Goal: Check status: Check status

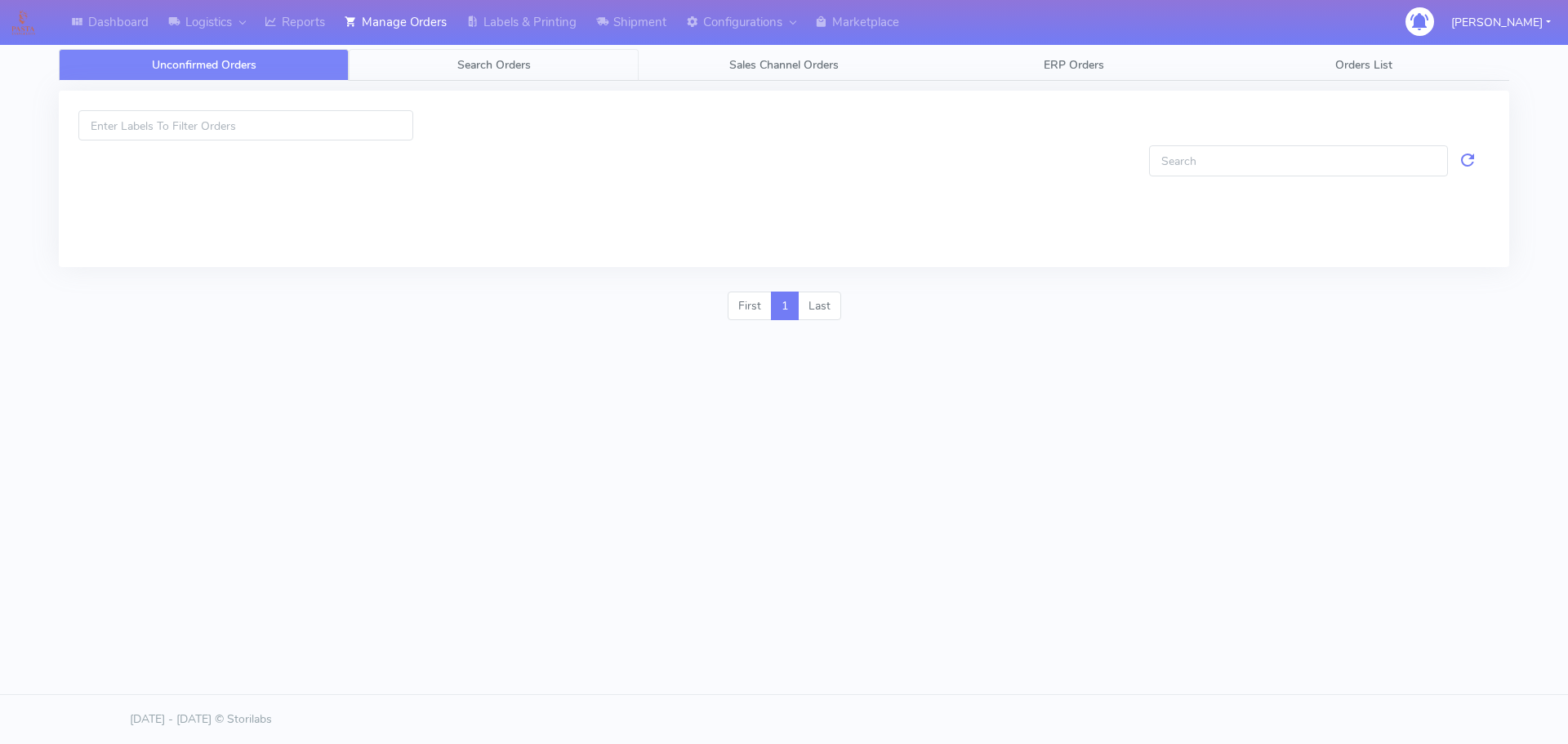
click at [459, 63] on span "Search Orders" at bounding box center [494, 64] width 74 height 15
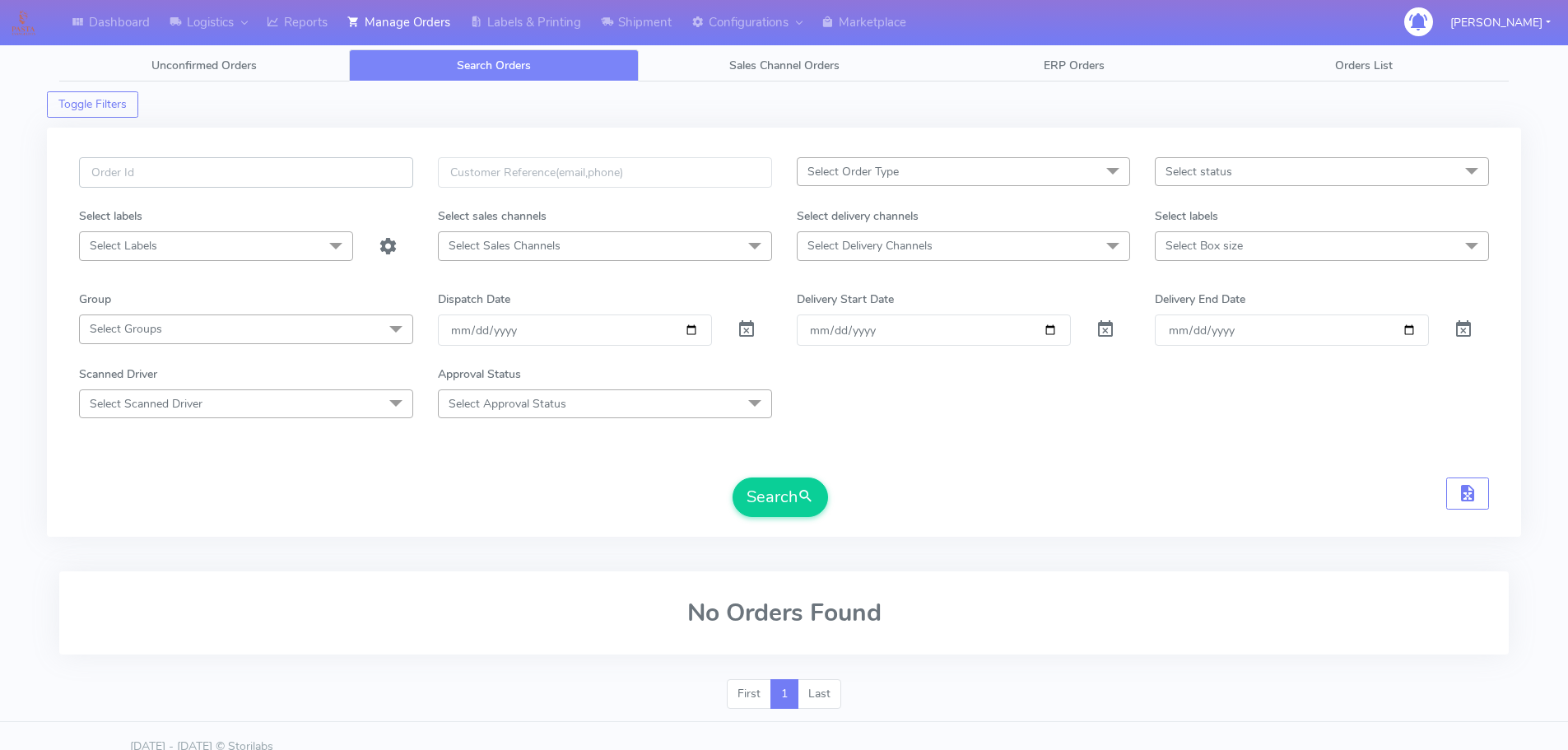
click at [390, 173] on input "text" at bounding box center [246, 173] width 334 height 31
paste input "1628210"
type input "1628210"
click at [737, 327] on span at bounding box center [746, 333] width 20 height 15
click at [789, 493] on button "Search" at bounding box center [780, 497] width 95 height 39
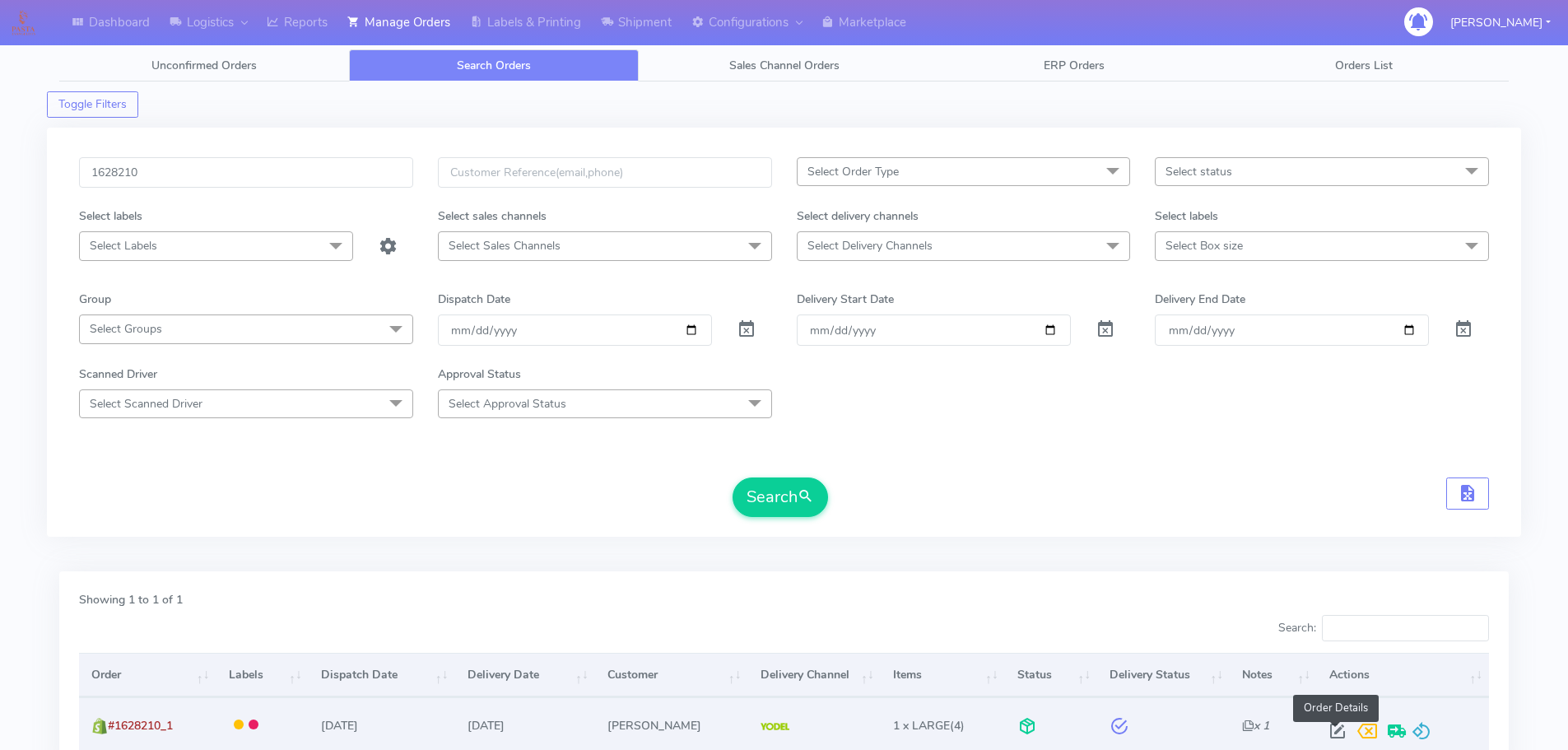
click at [1336, 736] on span at bounding box center [1337, 735] width 30 height 15
select select "5"
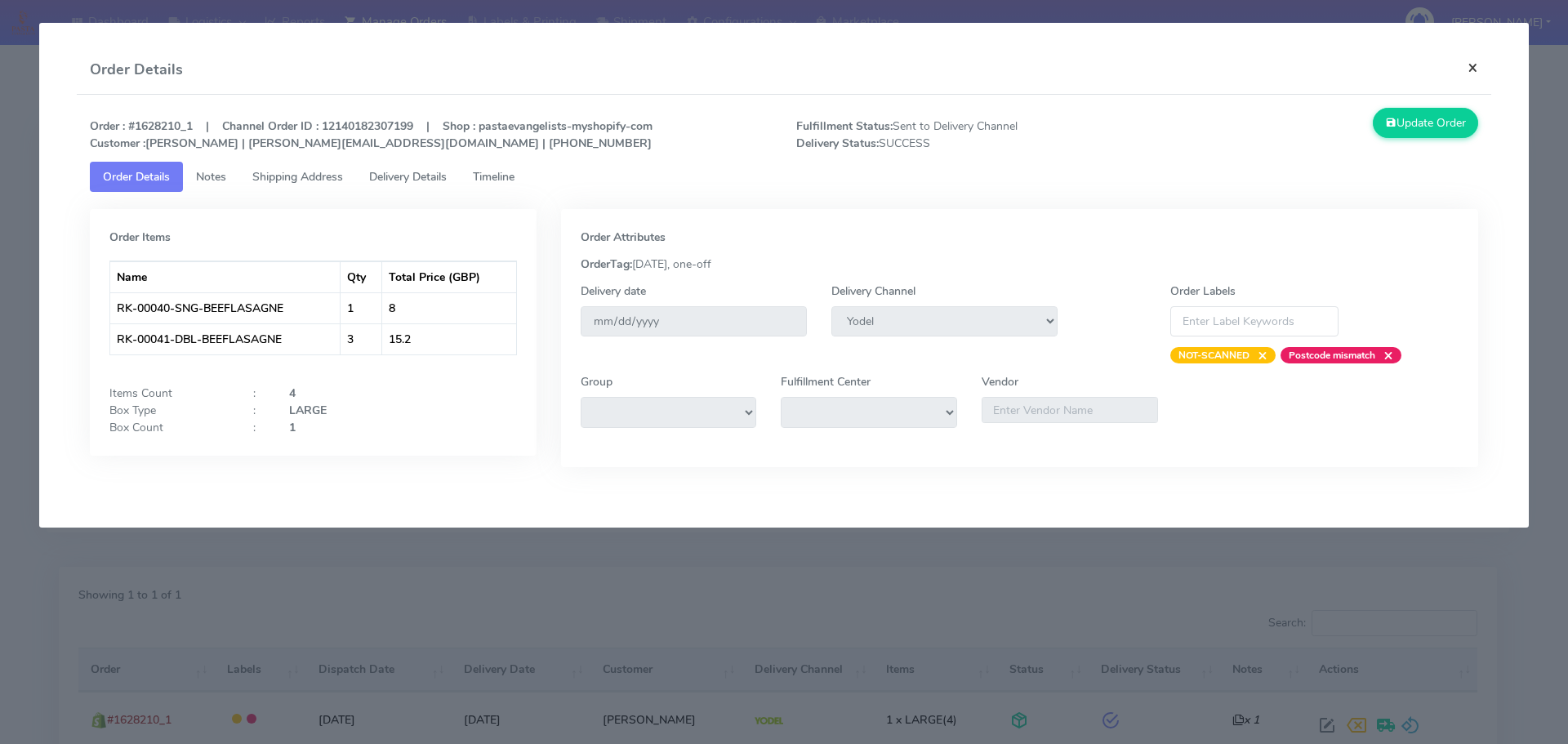
click at [1475, 68] on button "×" at bounding box center [1472, 67] width 37 height 44
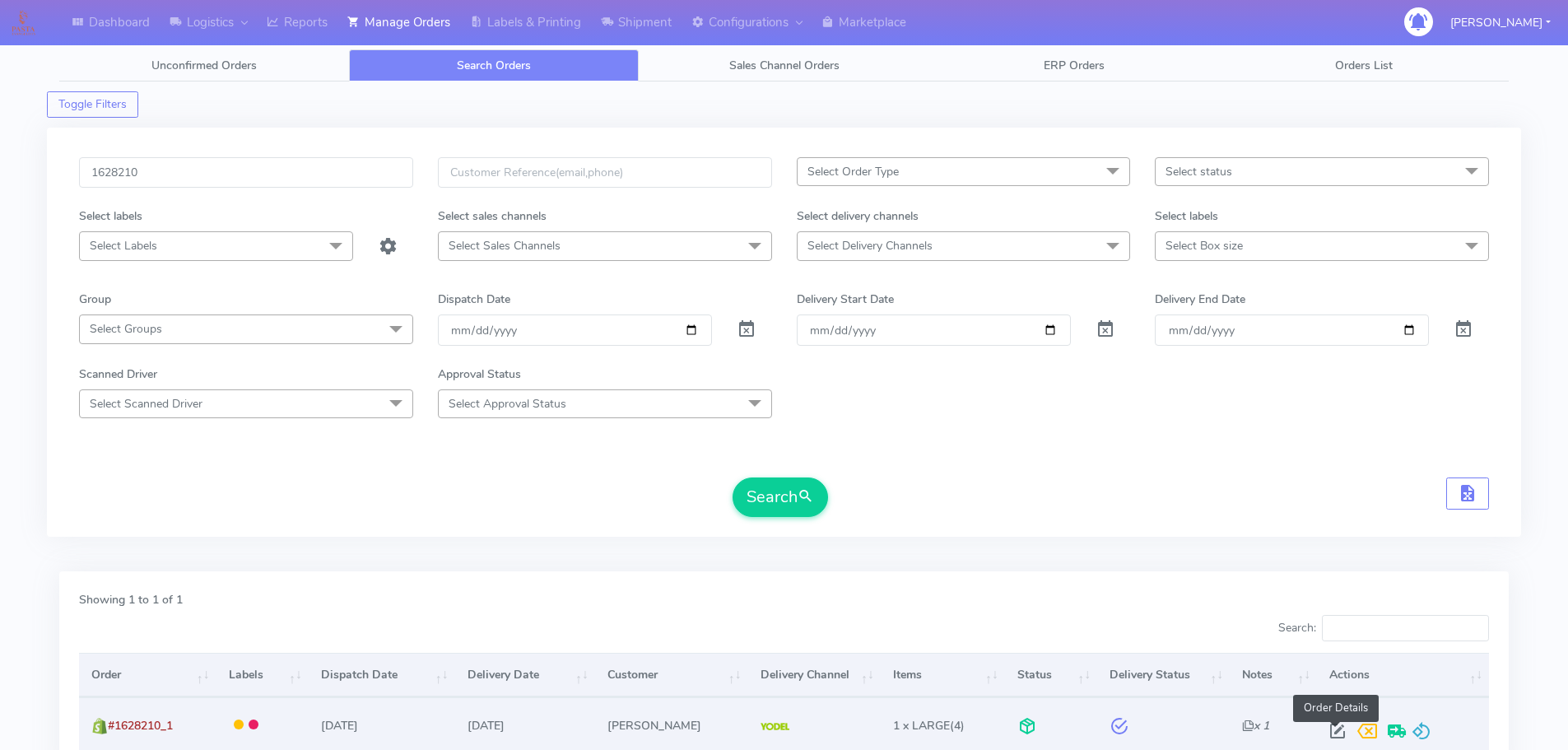
click at [1335, 736] on span at bounding box center [1337, 735] width 30 height 15
select select "5"
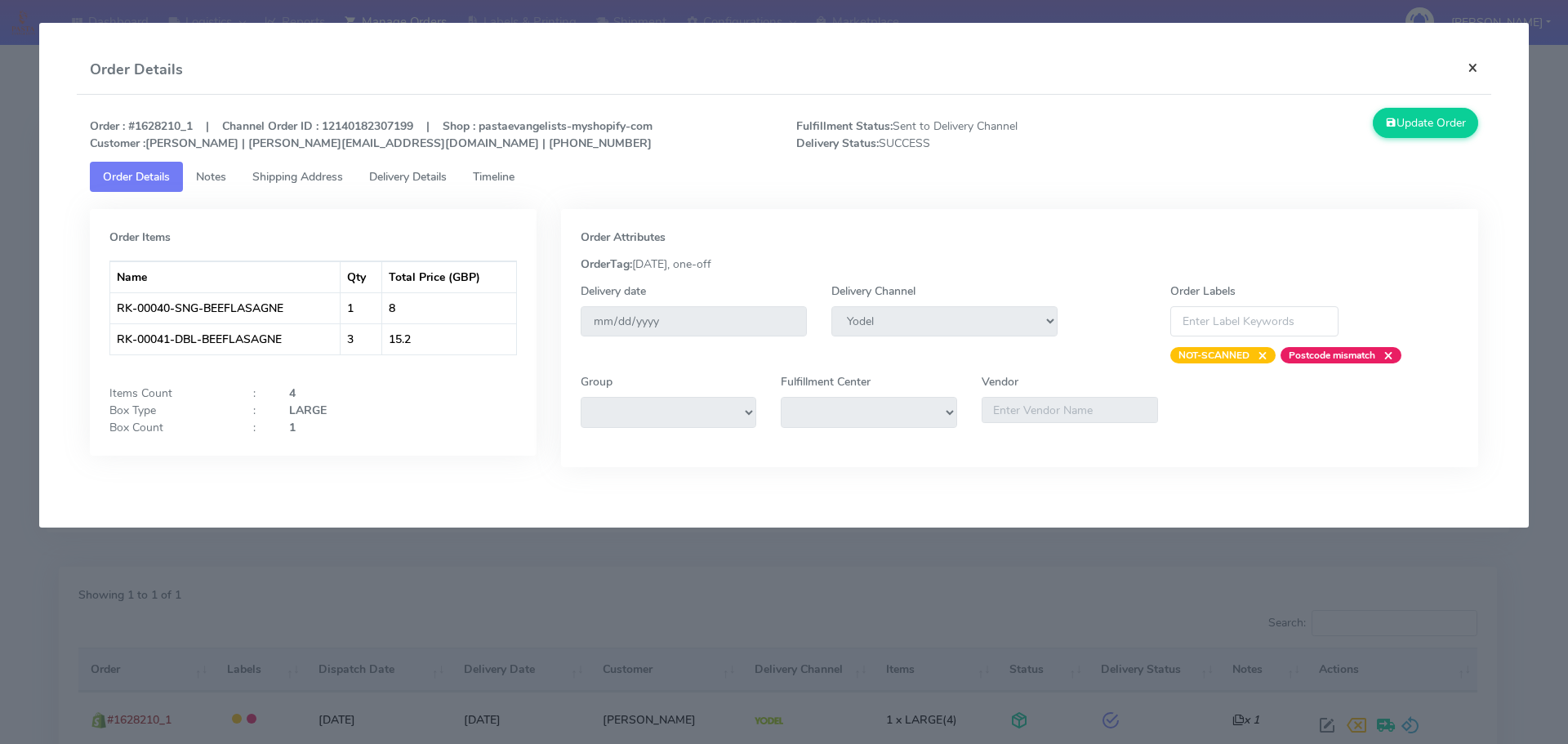
click at [1467, 65] on button "×" at bounding box center [1472, 67] width 37 height 44
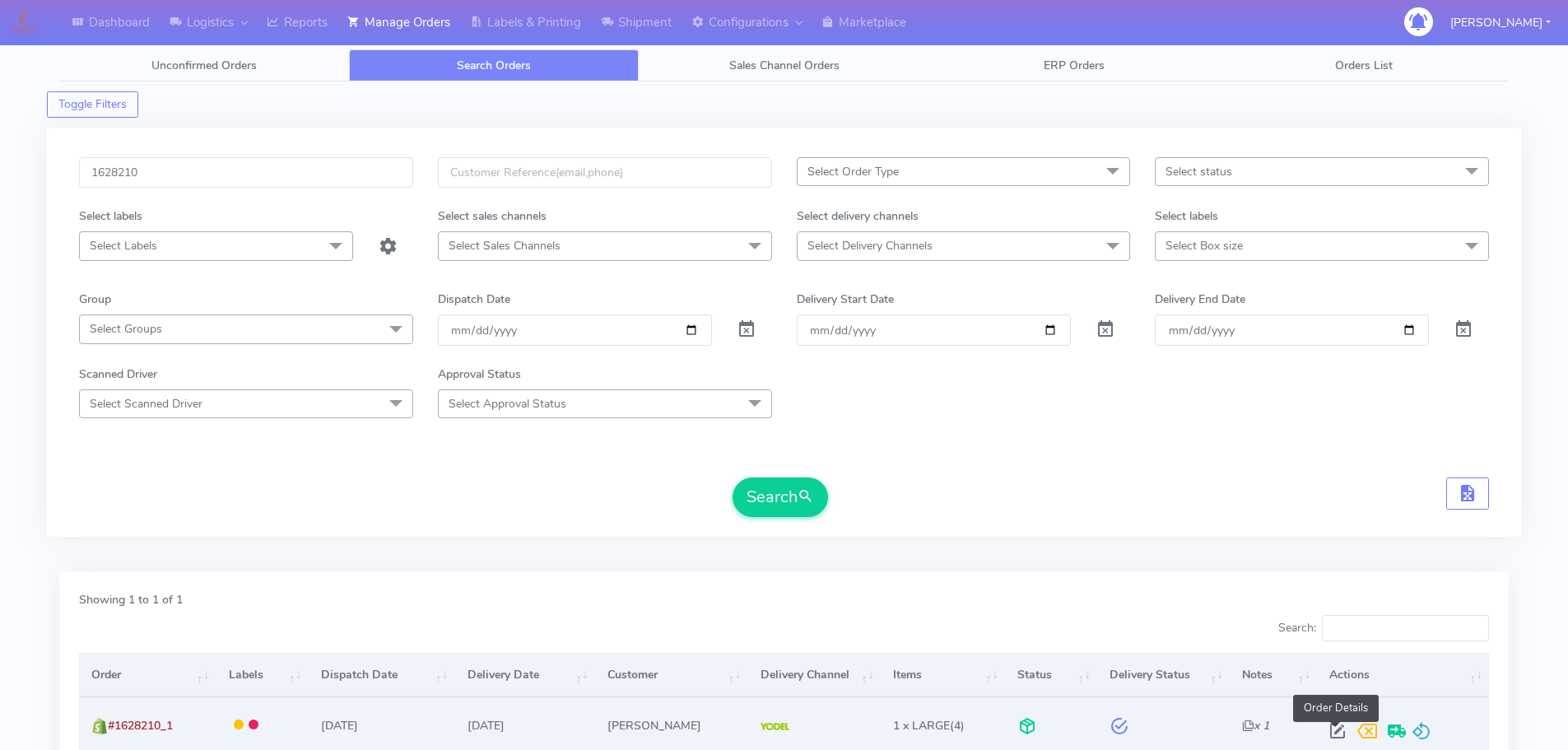
click at [1331, 727] on span at bounding box center [1337, 735] width 30 height 15
select select "5"
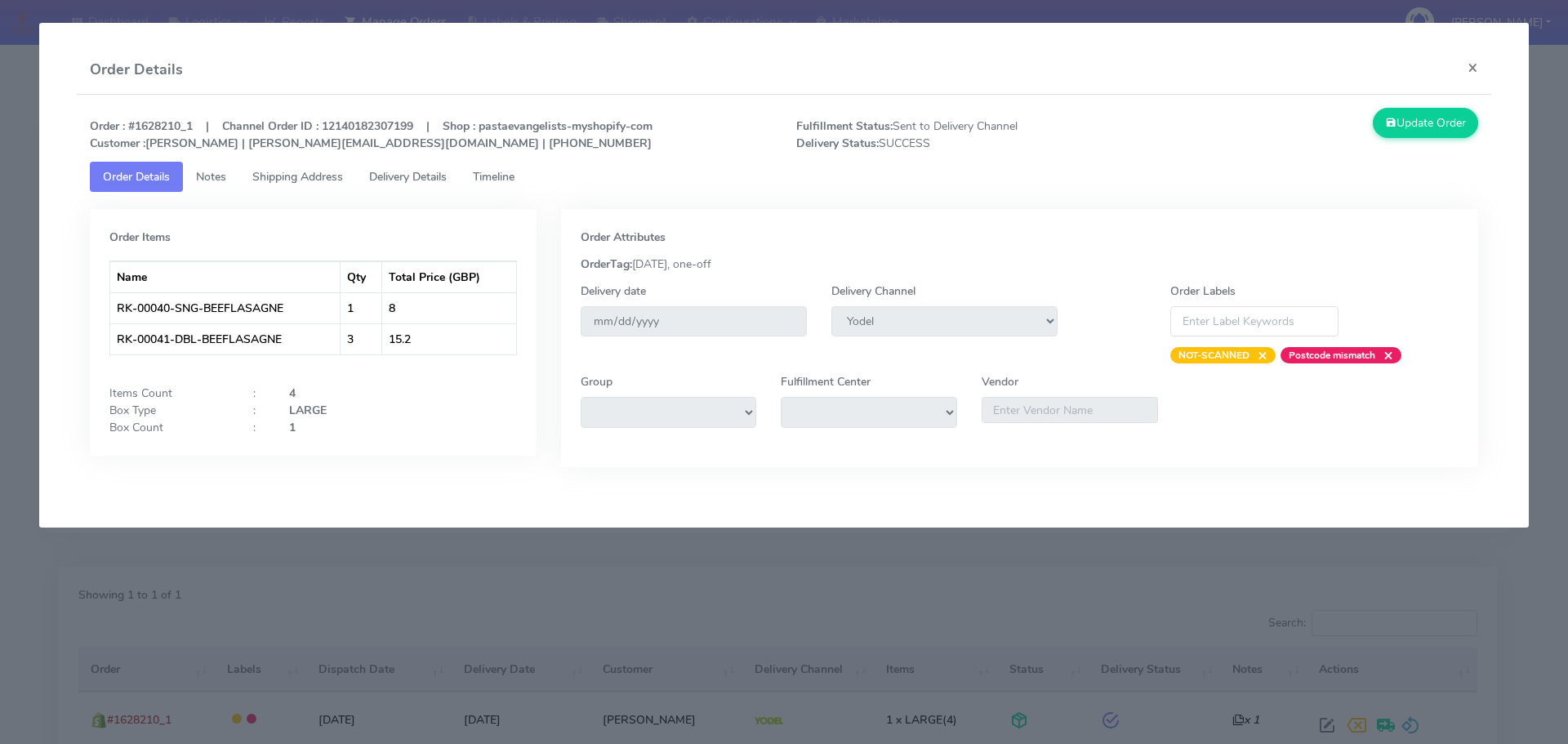
click at [494, 169] on span "Timeline" at bounding box center [494, 177] width 42 height 15
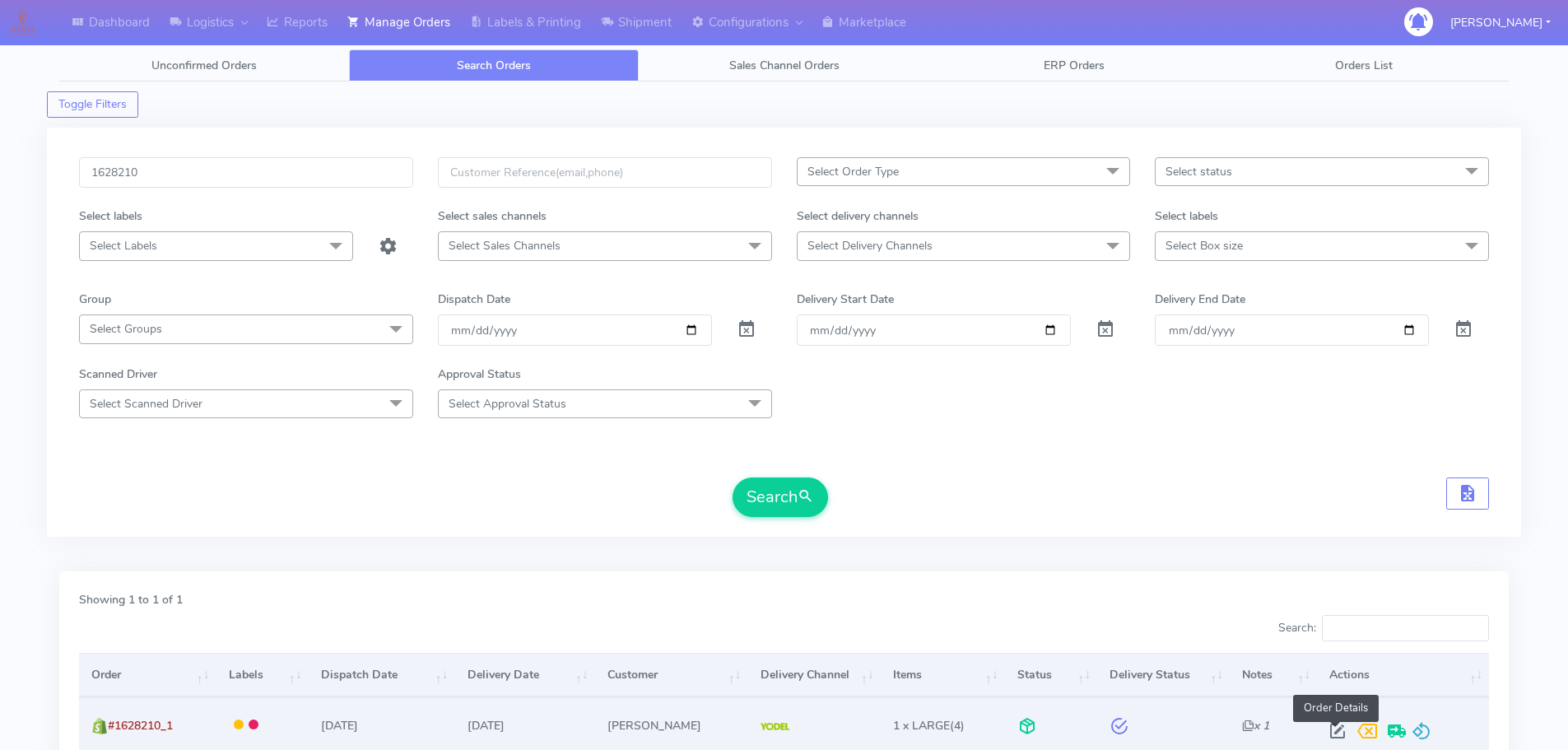
click at [1337, 729] on span at bounding box center [1337, 735] width 30 height 15
select select "5"
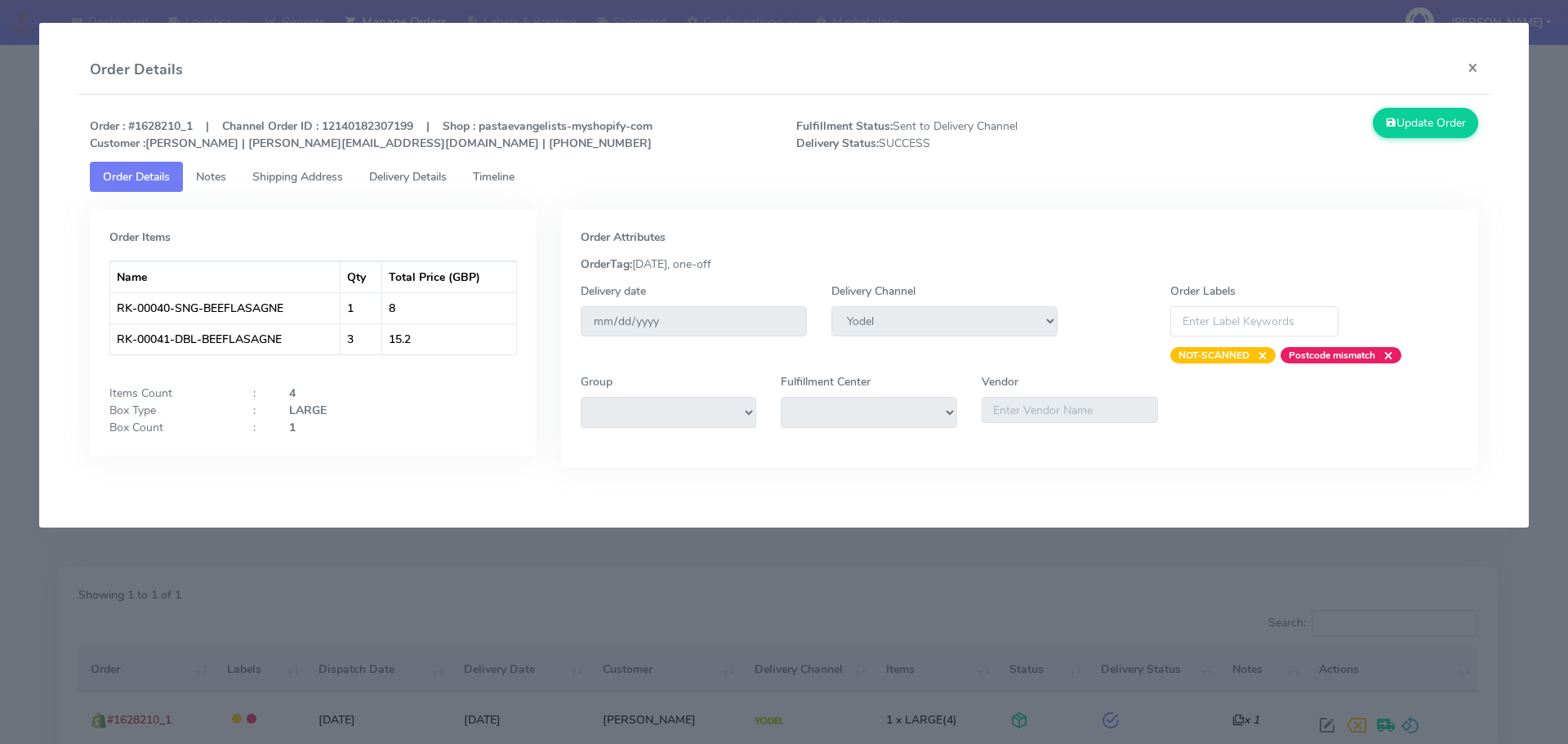
click at [337, 186] on link "Shipping Address" at bounding box center [297, 177] width 116 height 30
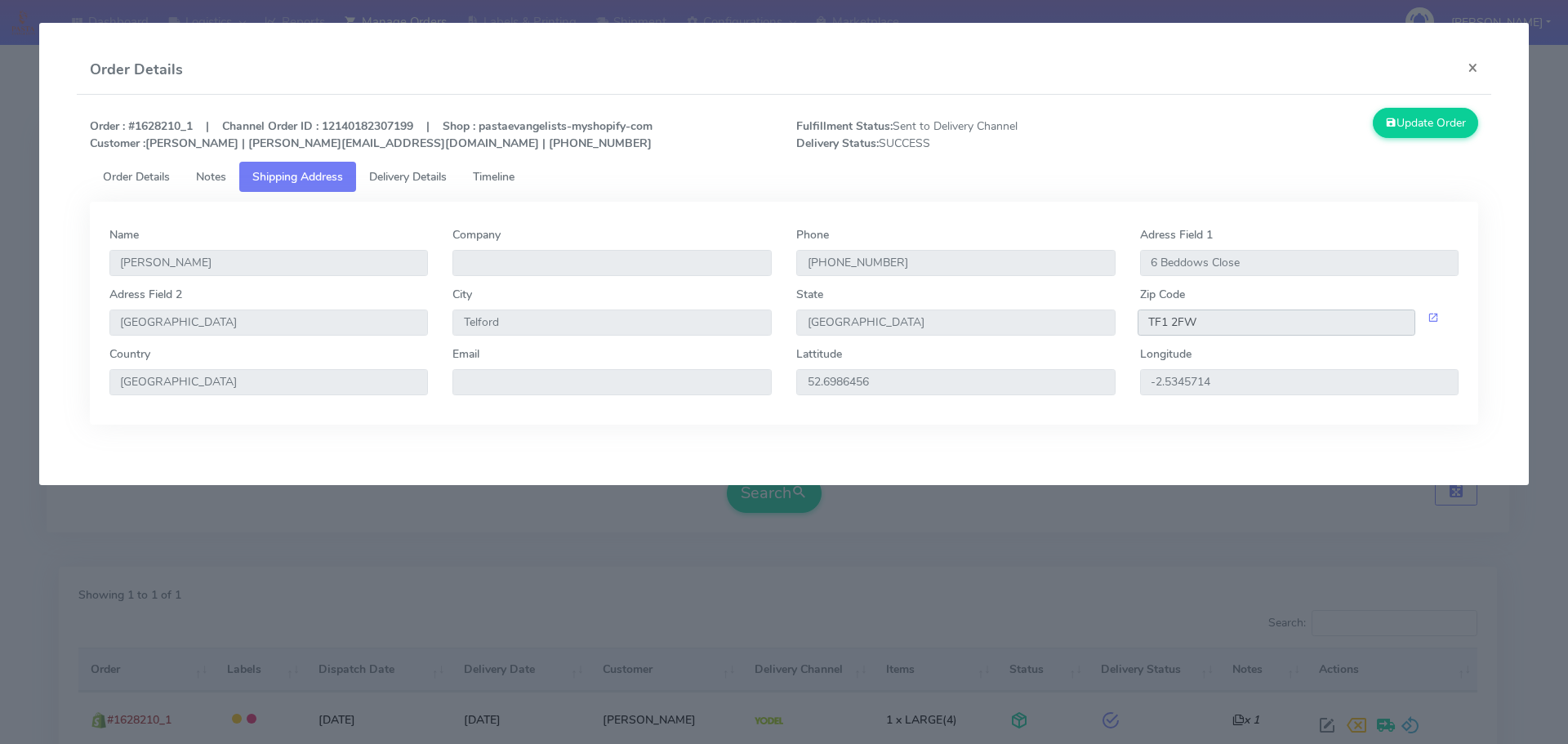
drag, startPoint x: 1205, startPoint y: 320, endPoint x: 1100, endPoint y: 310, distance: 105.5
click at [1137, 325] on input "TF1 2FW" at bounding box center [1277, 323] width 278 height 27
click at [451, 186] on link "Delivery Details" at bounding box center [408, 177] width 104 height 30
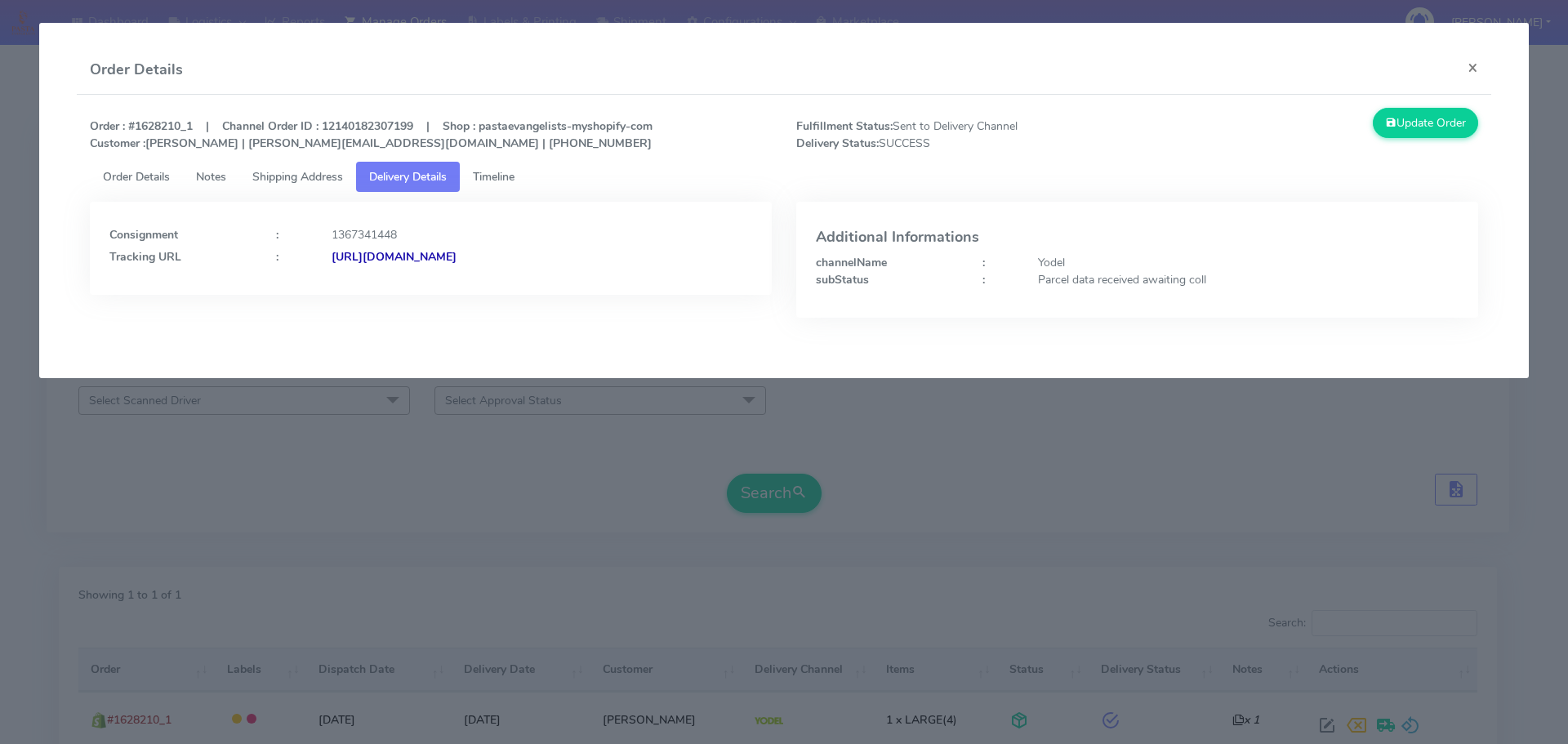
click at [456, 258] on strong "https://www.yodel.co.uk/tracking/JJD0002249960904125" at bounding box center [394, 257] width 125 height 15
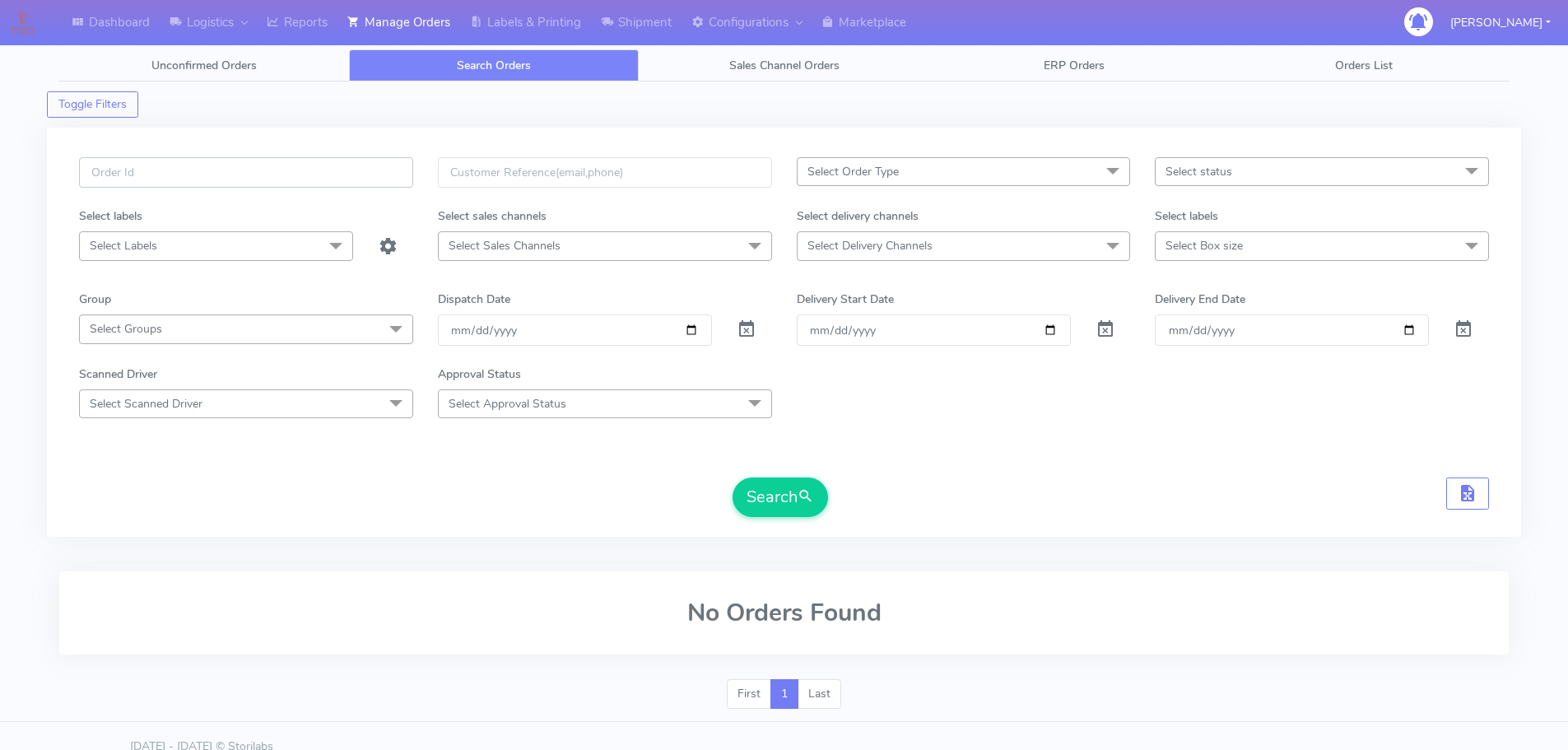
click at [363, 174] on input "text" at bounding box center [246, 173] width 334 height 31
paste input "1627589"
type input "1627589"
click at [737, 333] on span at bounding box center [746, 333] width 20 height 15
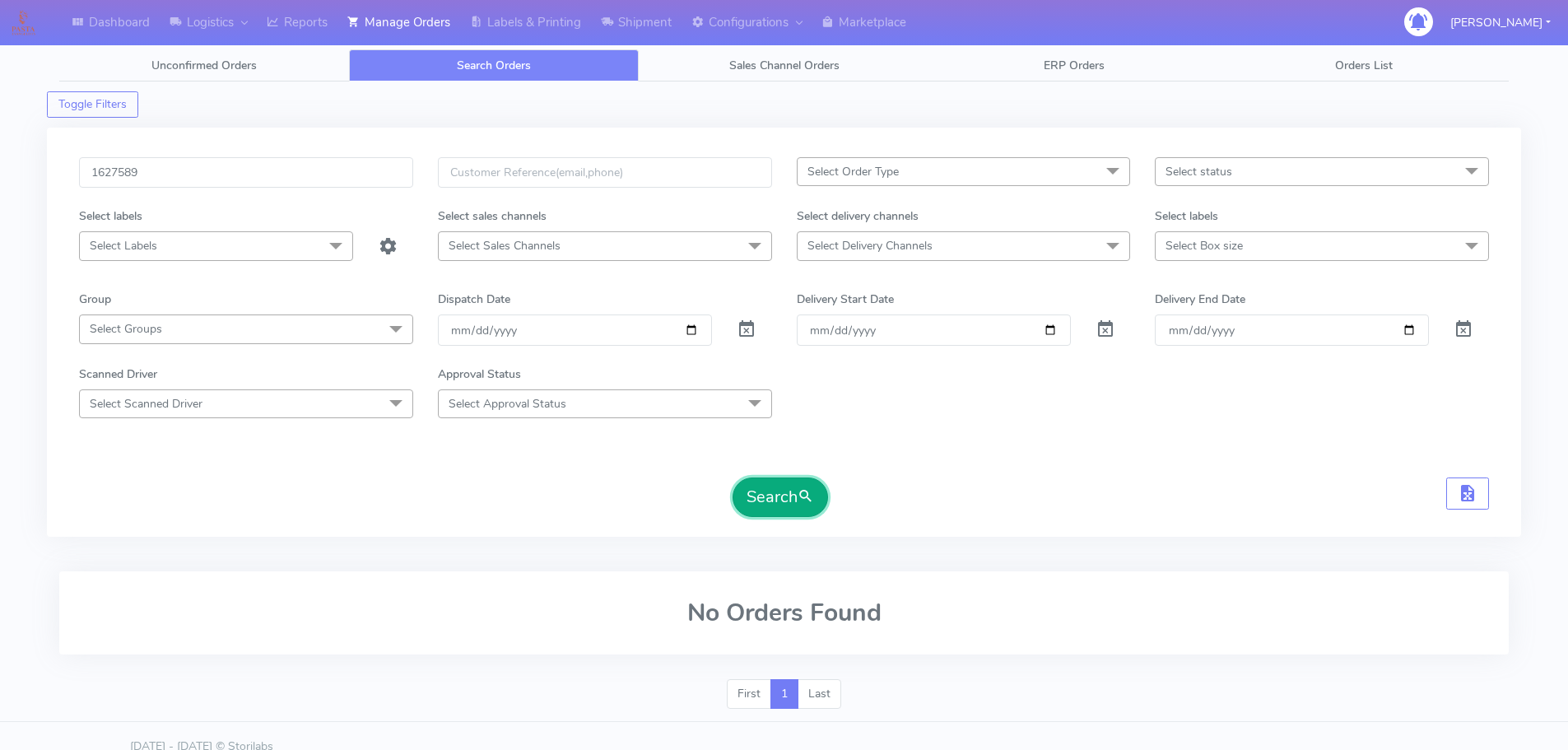
click at [784, 494] on button "Search" at bounding box center [780, 497] width 95 height 39
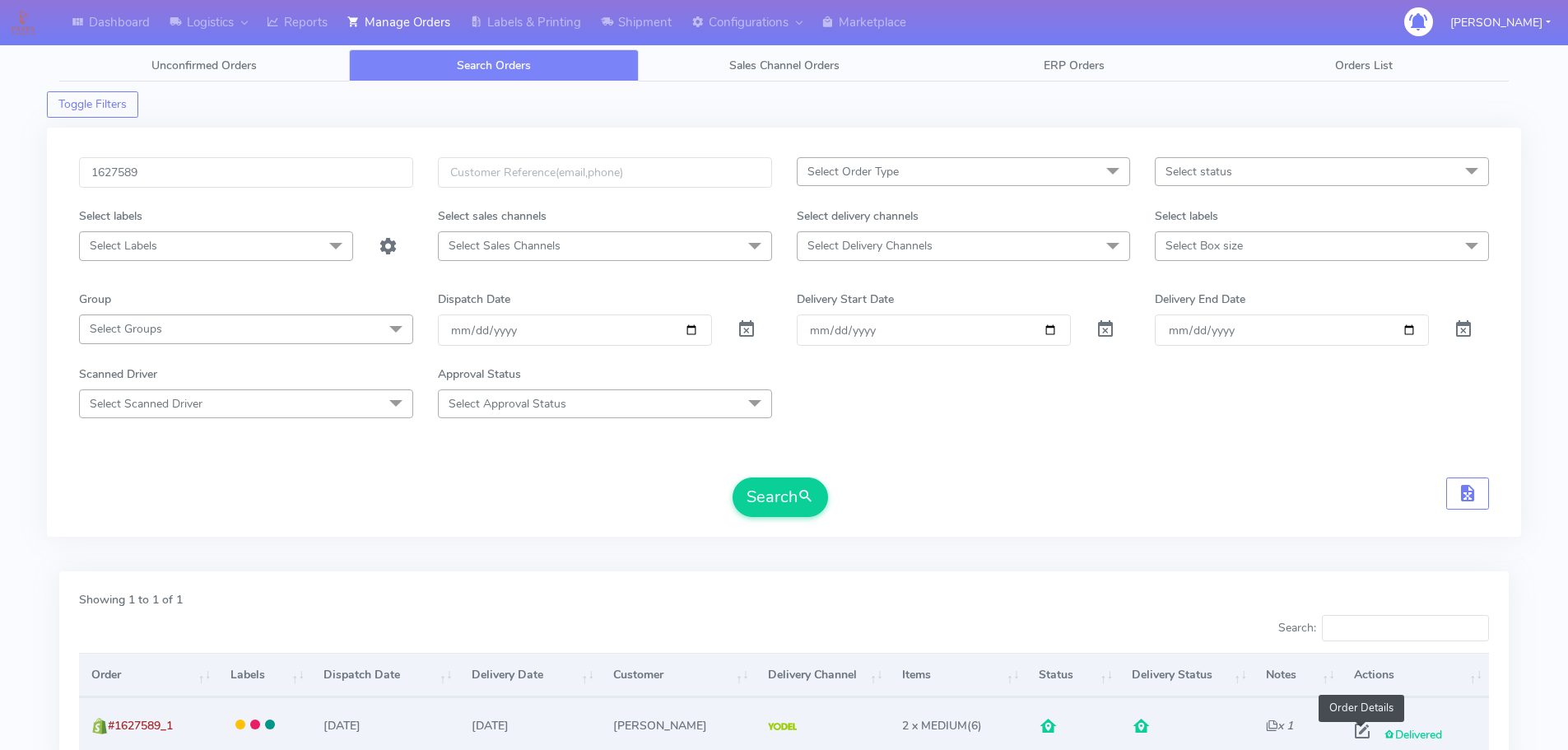
click at [1358, 732] on span at bounding box center [1362, 735] width 30 height 15
select select "5"
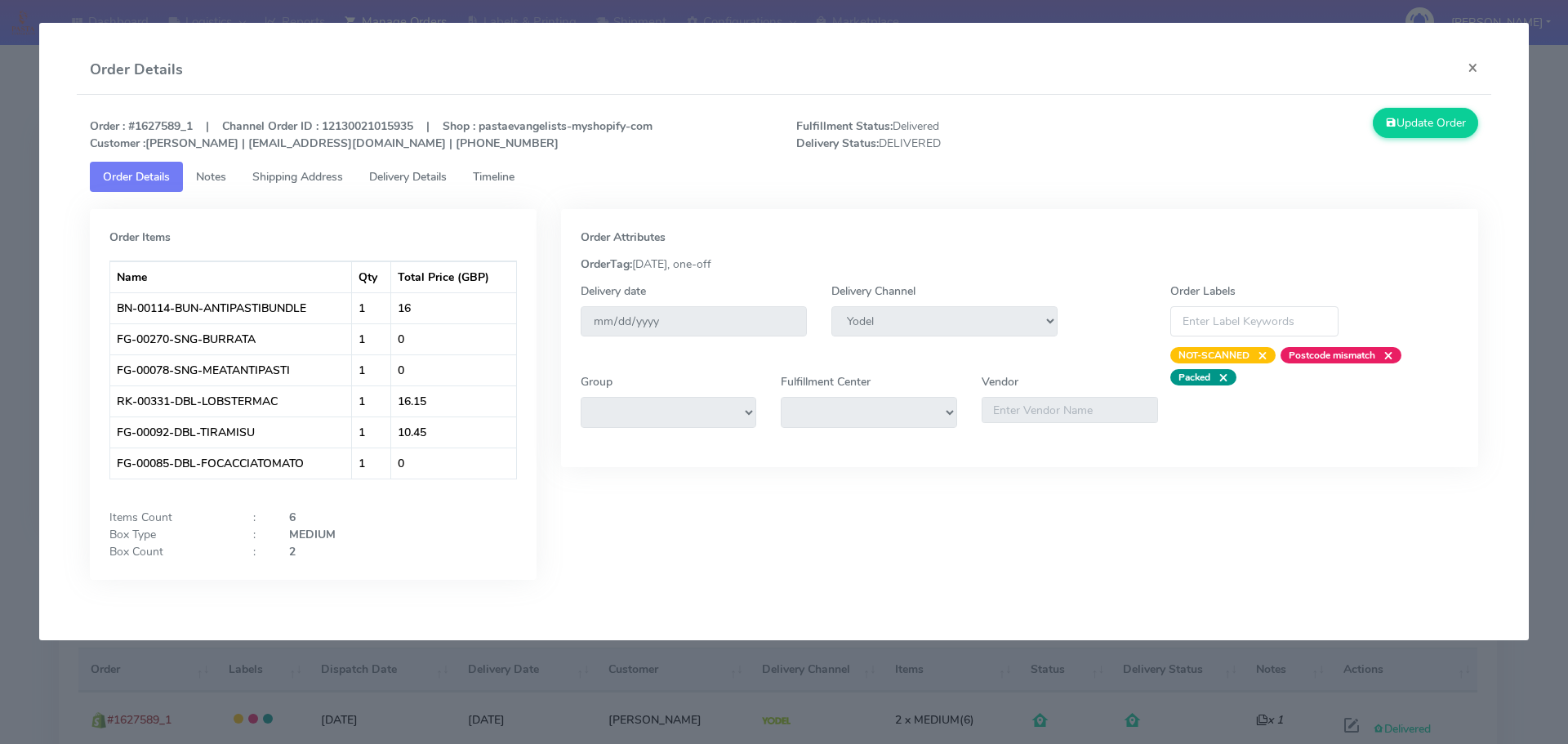
click at [386, 174] on span "Delivery Details" at bounding box center [408, 177] width 78 height 15
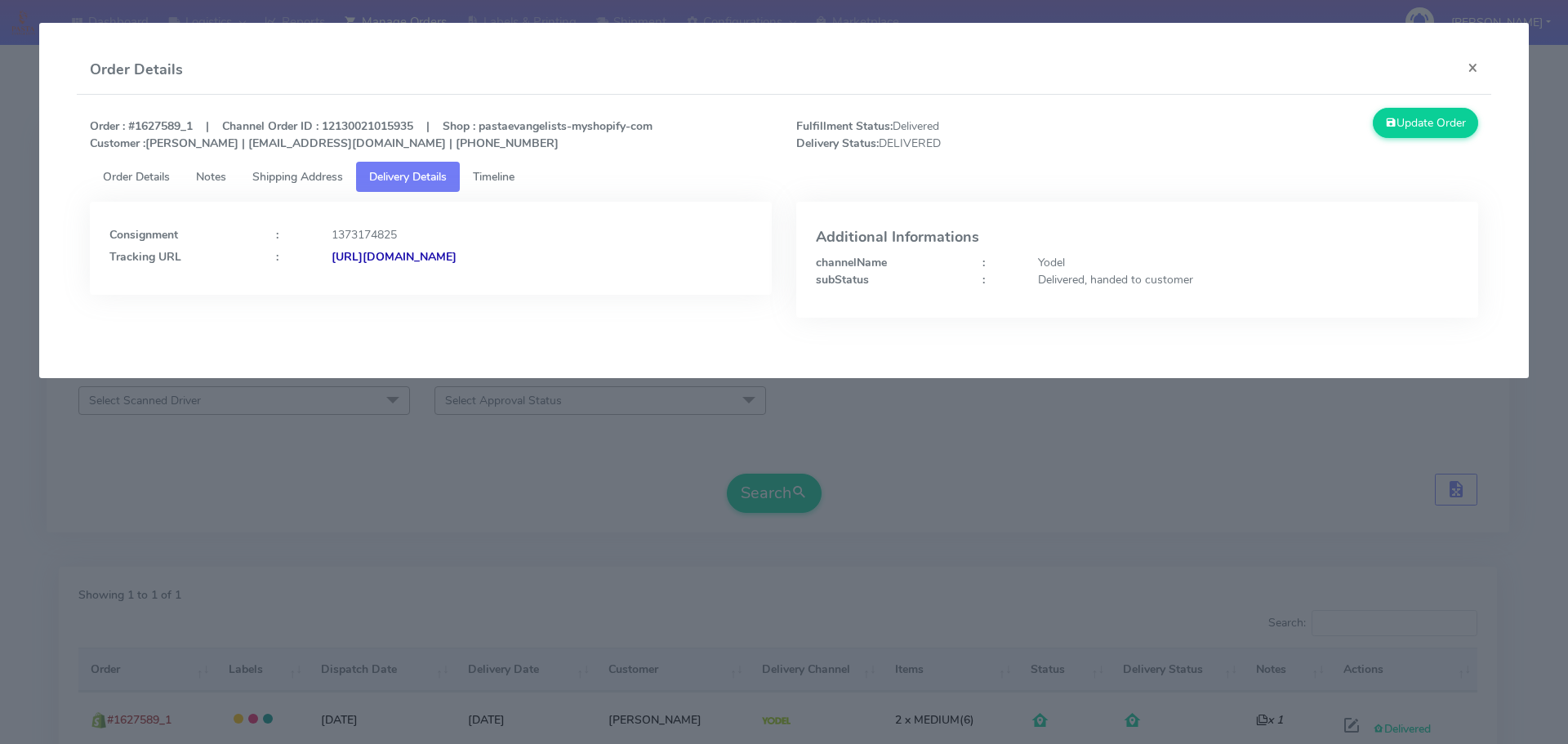
click at [309, 181] on span "Shipping Address" at bounding box center [298, 177] width 91 height 15
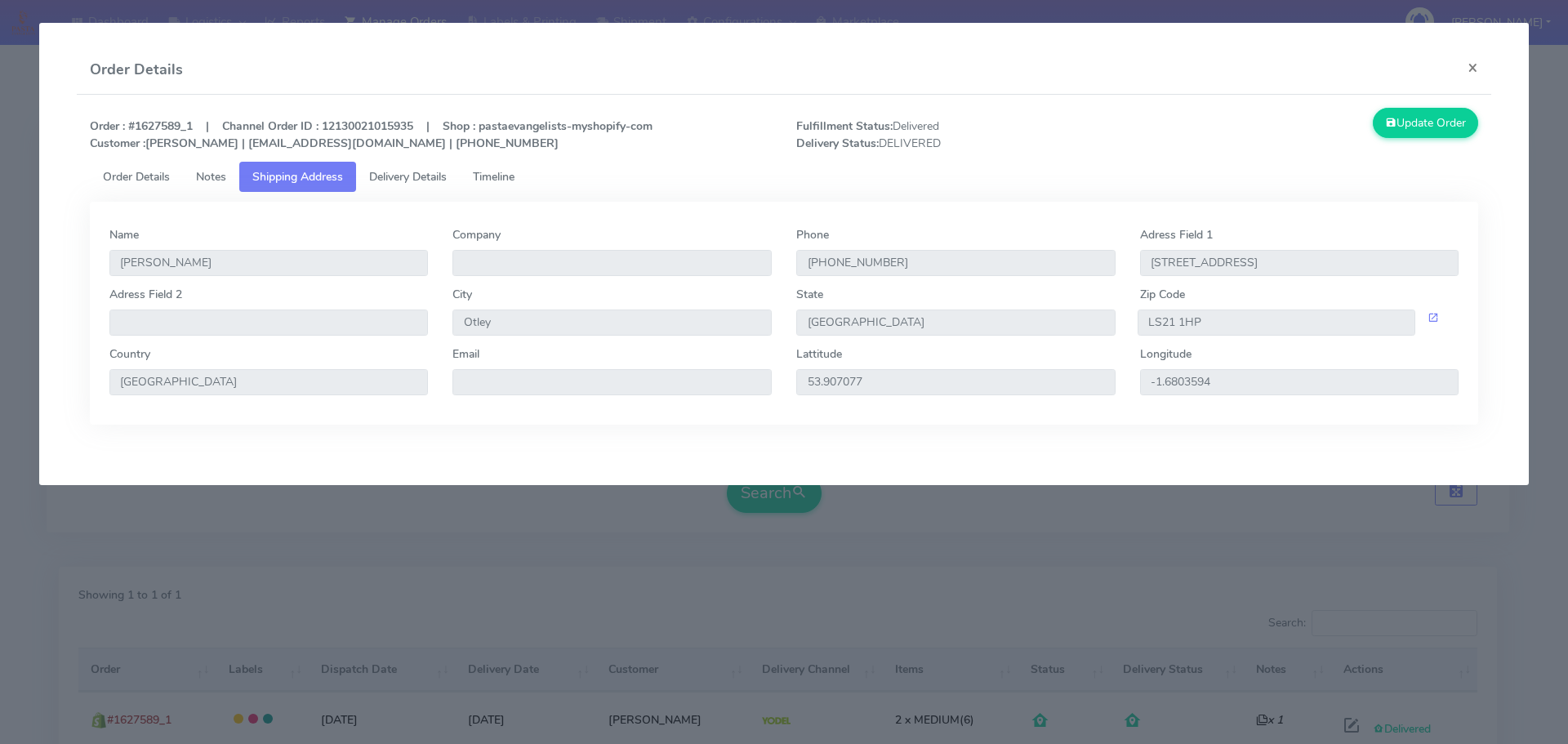
click at [416, 180] on span "Delivery Details" at bounding box center [408, 177] width 78 height 15
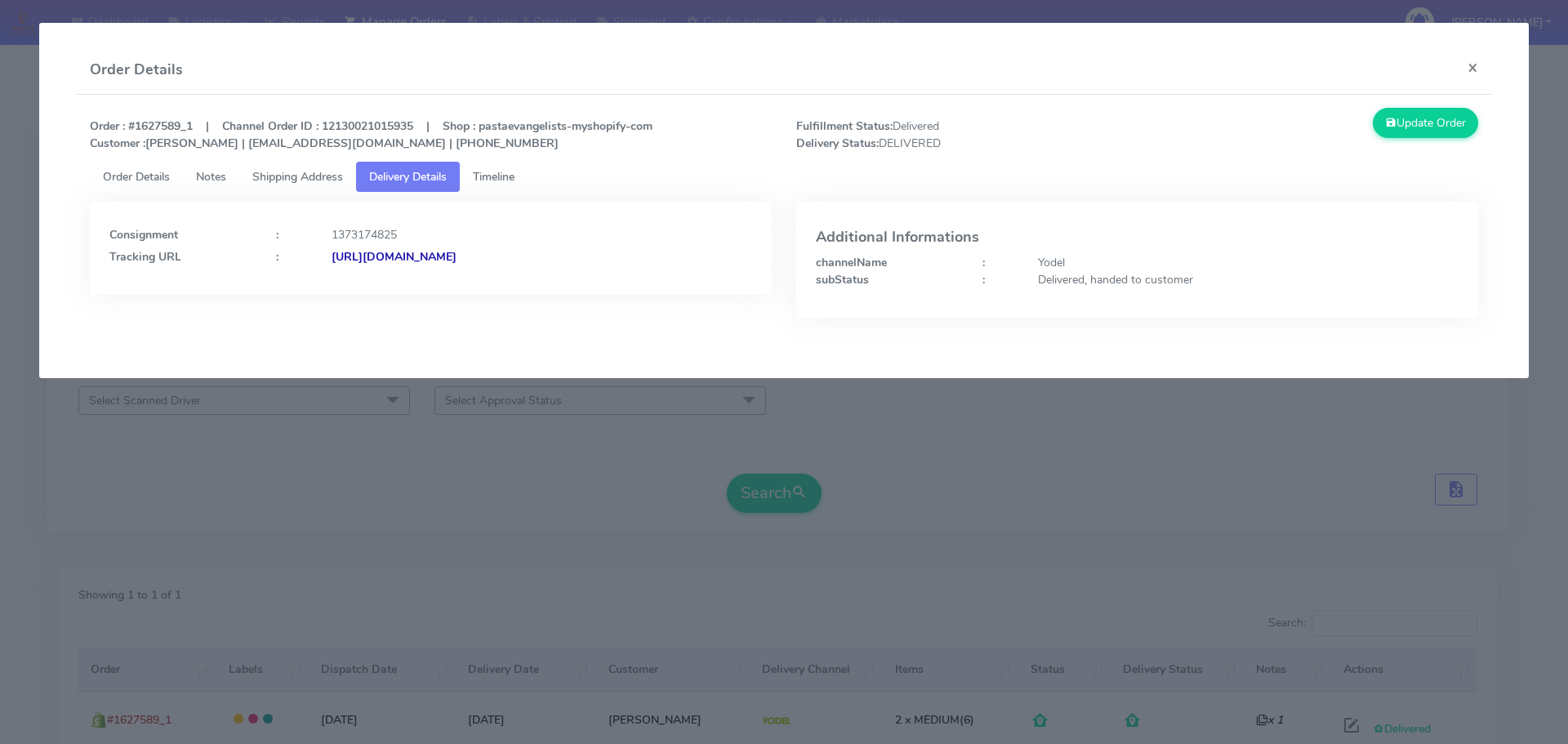
click at [278, 166] on link "Shipping Address" at bounding box center [297, 177] width 116 height 30
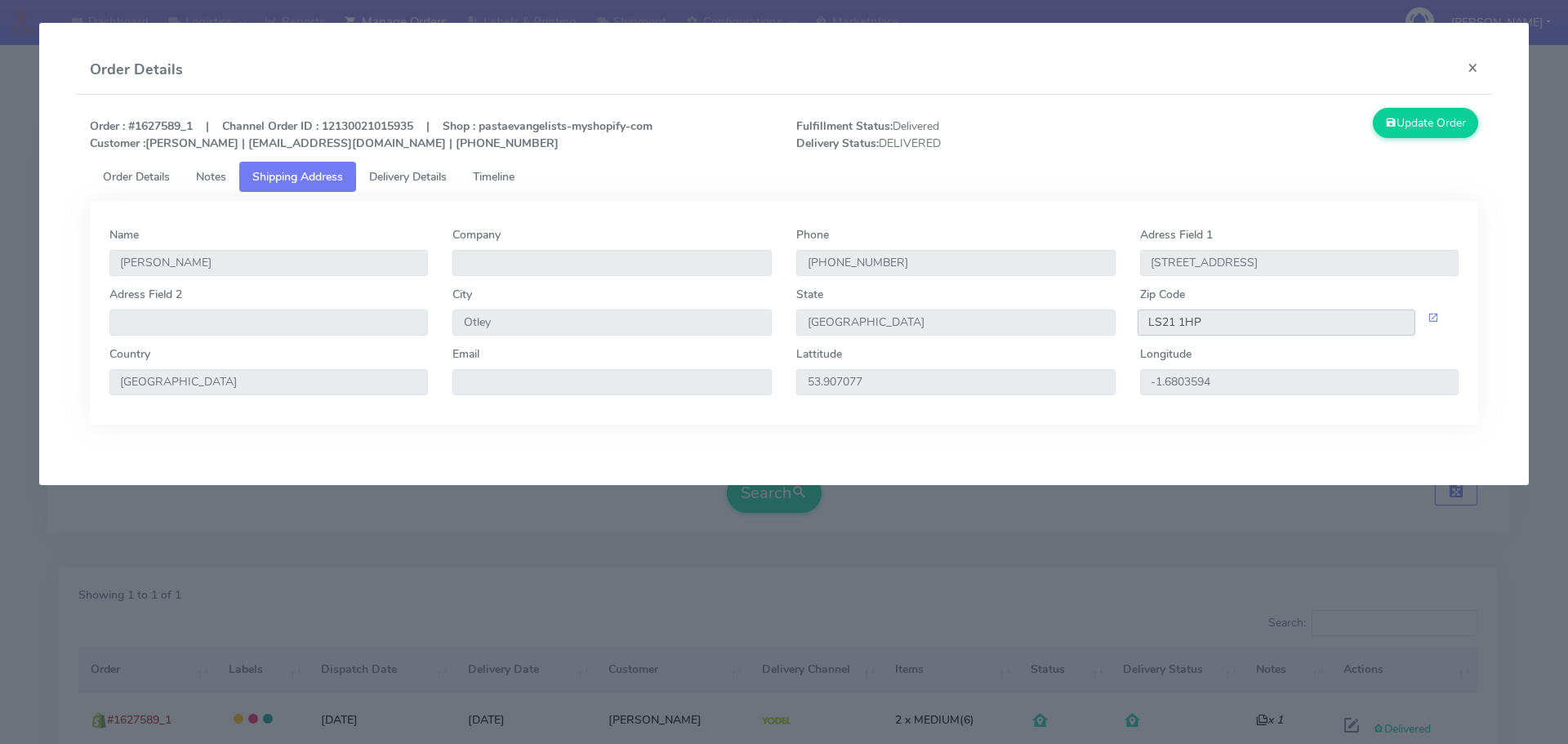
drag, startPoint x: 1224, startPoint y: 317, endPoint x: 1118, endPoint y: 330, distance: 106.8
click at [1119, 330] on div "Adress Field 2 City Otley State [GEOGRAPHIC_DATA] Zip Code LS21 1HP" at bounding box center [784, 315] width 1374 height 60
click at [443, 182] on span "Delivery Details" at bounding box center [408, 177] width 78 height 15
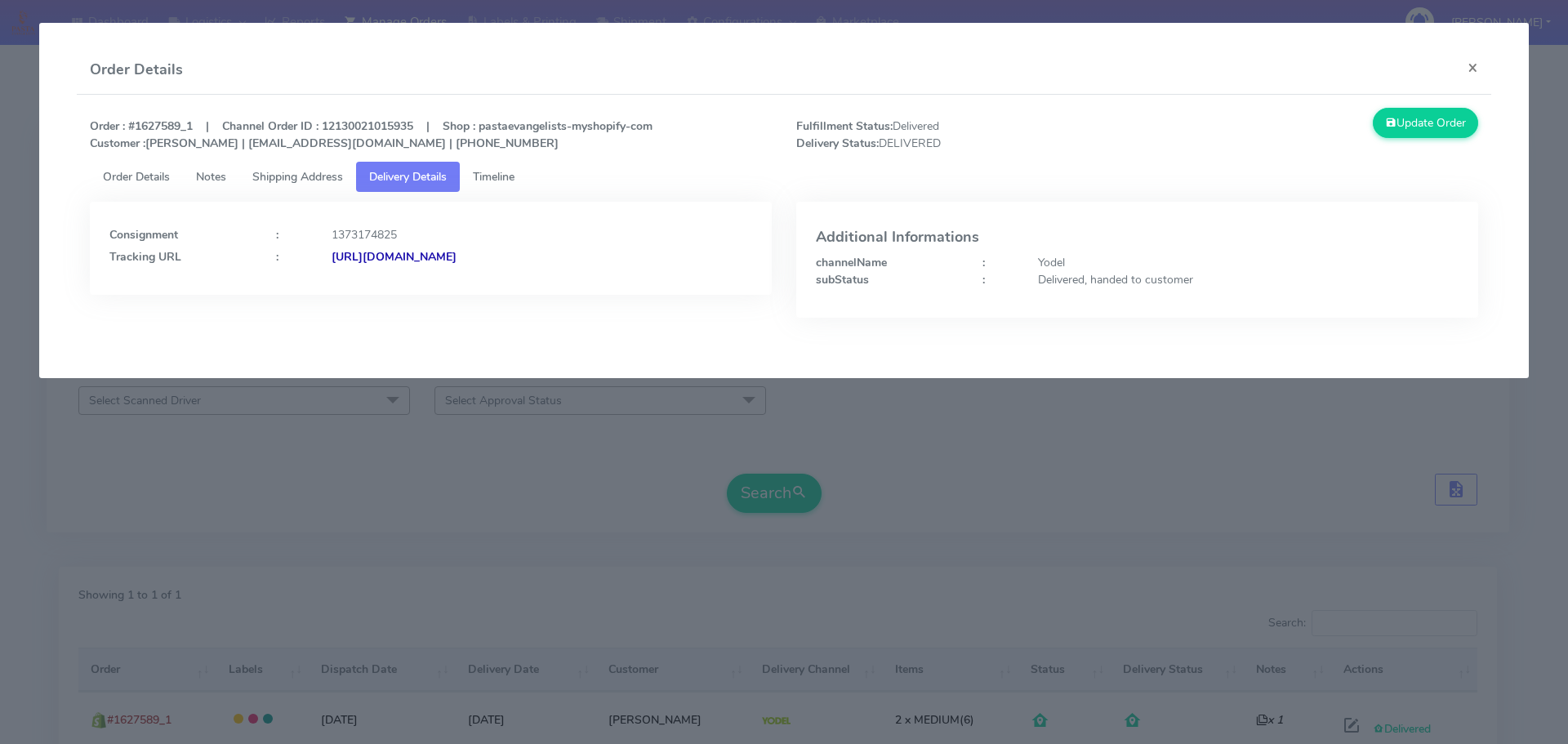
click at [456, 259] on strong "[URL][DOMAIN_NAME]" at bounding box center [394, 257] width 125 height 15
